Goal: Information Seeking & Learning: Learn about a topic

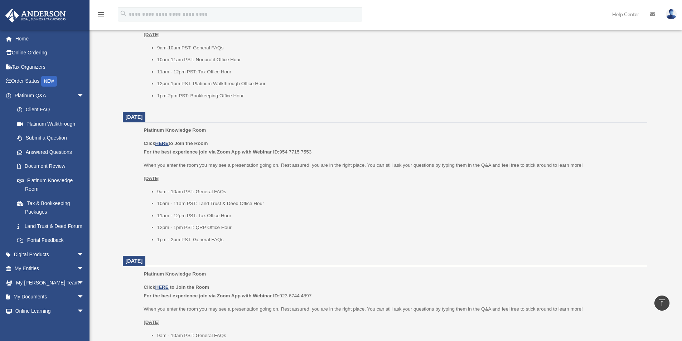
scroll to position [537, 0]
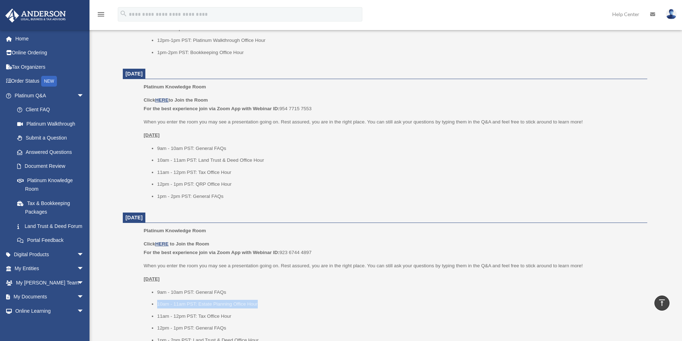
drag, startPoint x: 158, startPoint y: 304, endPoint x: 261, endPoint y: 302, distance: 102.5
click at [261, 302] on li "10am - 11am PST: Estate Planning Office Hour" at bounding box center [399, 304] width 485 height 9
copy li "10am - 11am PST: Estate Planning Office Hour"
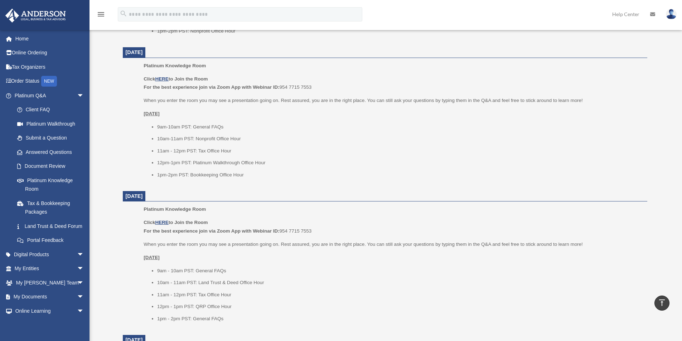
scroll to position [394, 0]
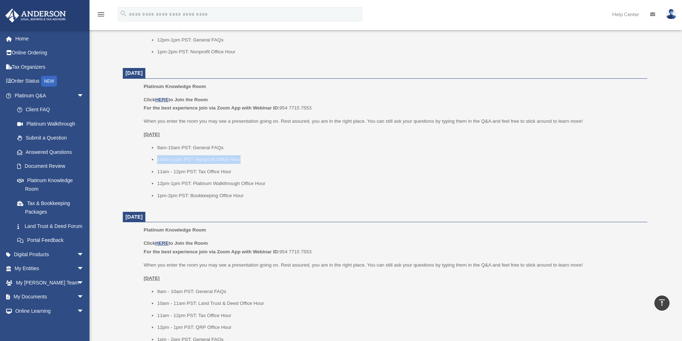
drag, startPoint x: 156, startPoint y: 159, endPoint x: 254, endPoint y: 158, distance: 98.1
click at [254, 158] on ul "9am-10am PST: General FAQs 10am-11am PST: Nonprofit Office Hour 11am - 12pm PST…" at bounding box center [393, 172] width 499 height 57
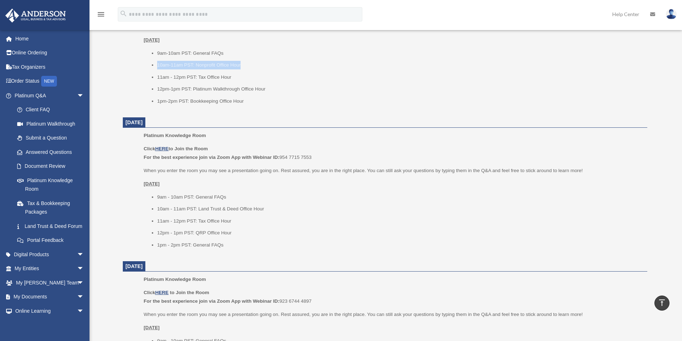
scroll to position [501, 0]
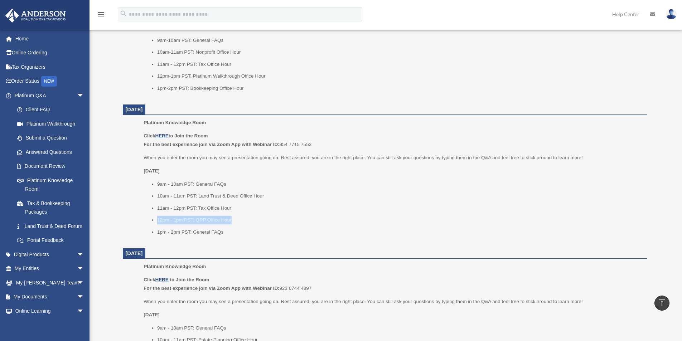
drag, startPoint x: 157, startPoint y: 218, endPoint x: 239, endPoint y: 220, distance: 82.4
click at [239, 220] on ul "9am - 10am PST: General FAQs 10am - 11am PST: Land Trust & Deed Office Hour 11a…" at bounding box center [393, 208] width 499 height 57
copy li "12pm - 1pm PST: QRP Office Hour"
click at [77, 277] on span "arrow_drop_down" at bounding box center [84, 269] width 14 height 15
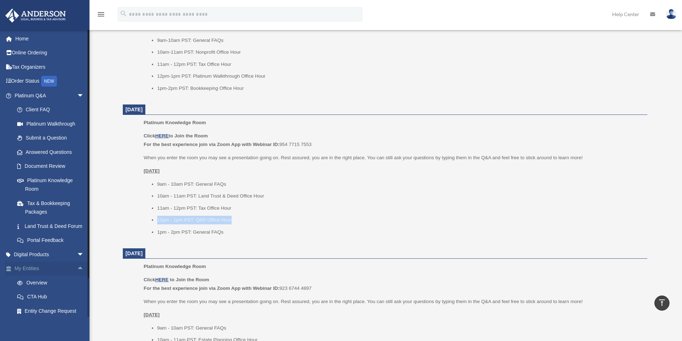
click at [33, 276] on link "My Entities arrow_drop_up" at bounding box center [50, 269] width 90 height 14
